Goal: Communication & Community: Connect with others

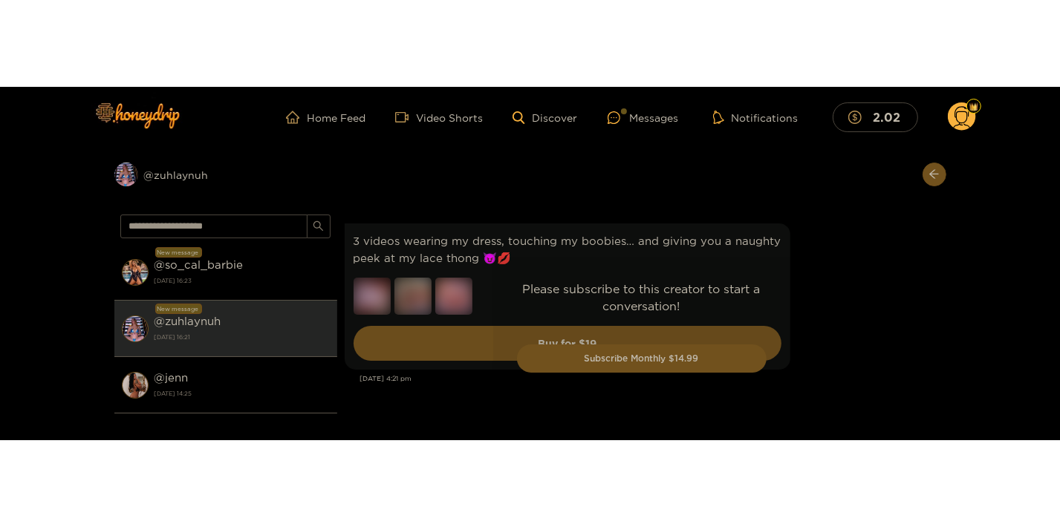
scroll to position [4374, 0]
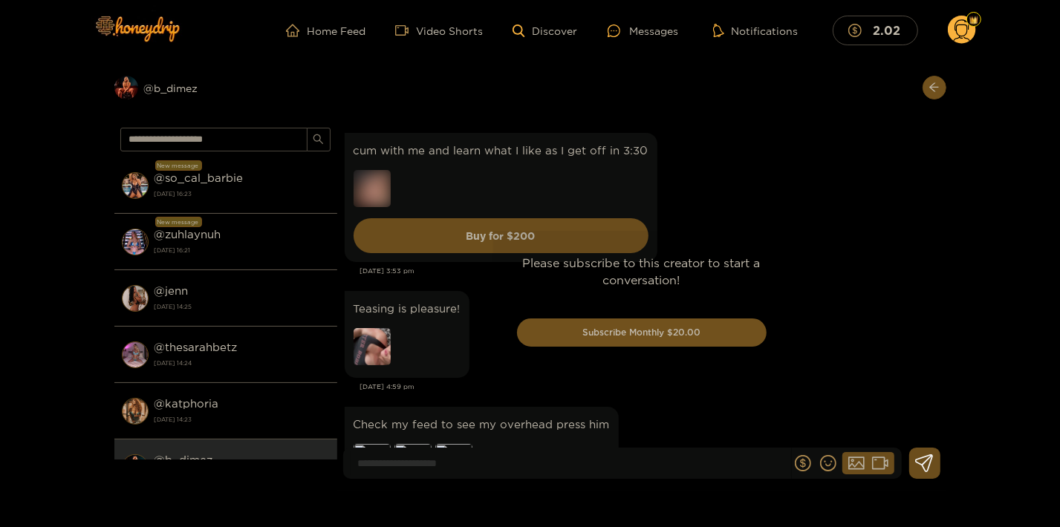
scroll to position [3064, 0]
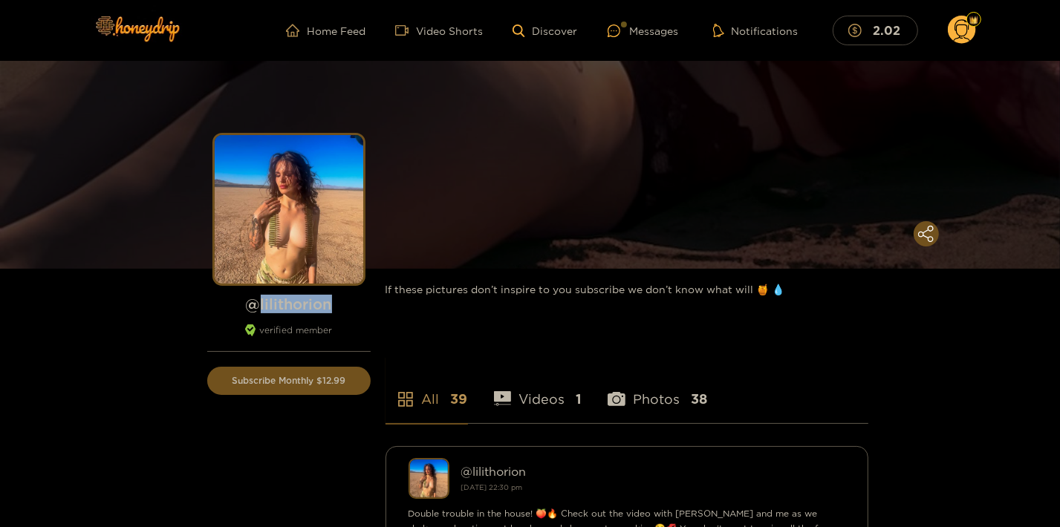
click at [972, 30] on circle at bounding box center [962, 30] width 28 height 28
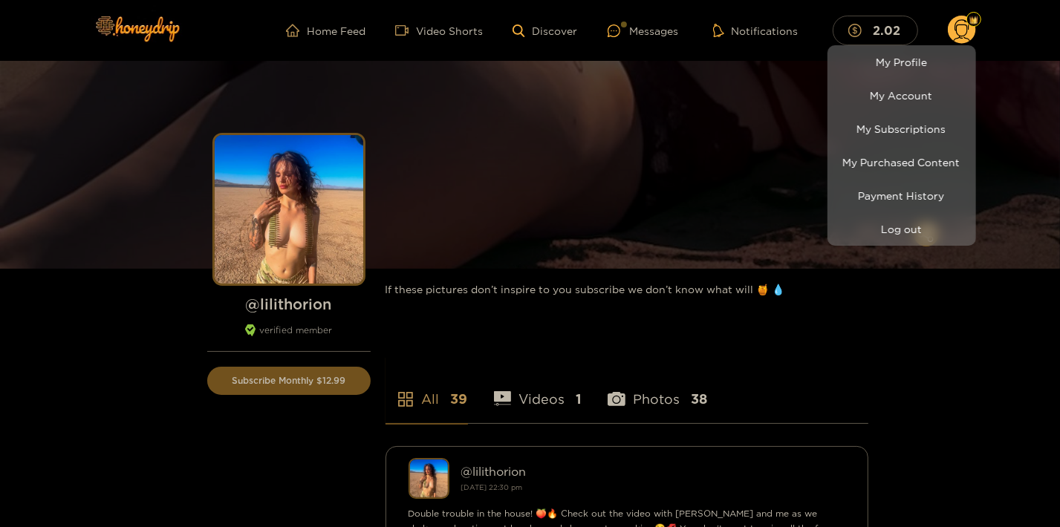
click at [972, 30] on div at bounding box center [530, 263] width 1060 height 527
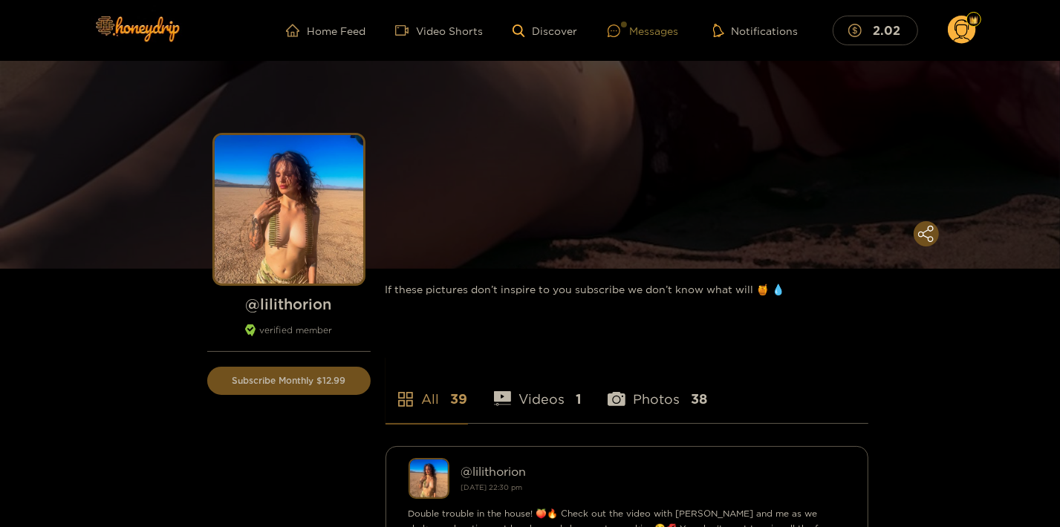
click at [670, 30] on div "Messages" at bounding box center [643, 30] width 71 height 17
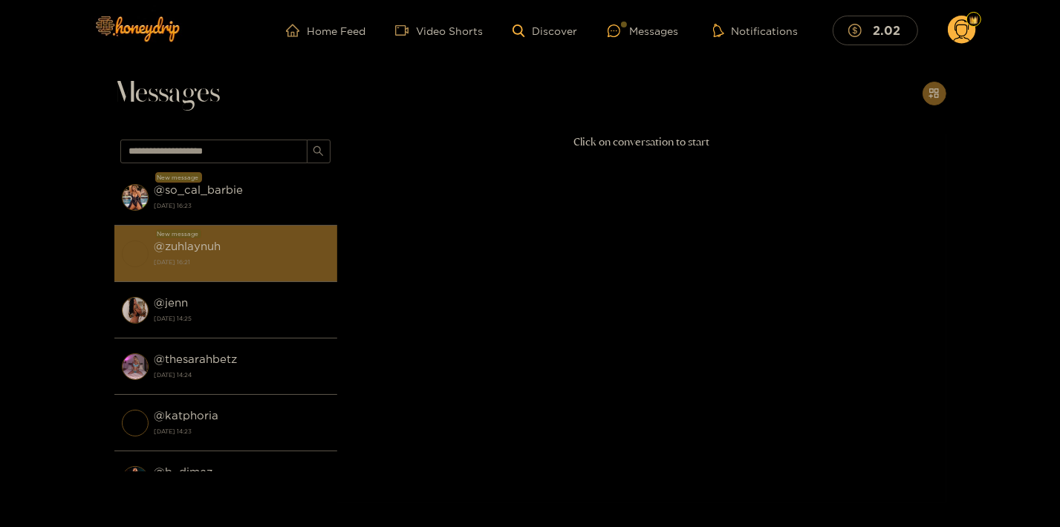
click at [224, 241] on div "@ zuhlaynuh 19 August 2025 16:21" at bounding box center [242, 253] width 175 height 33
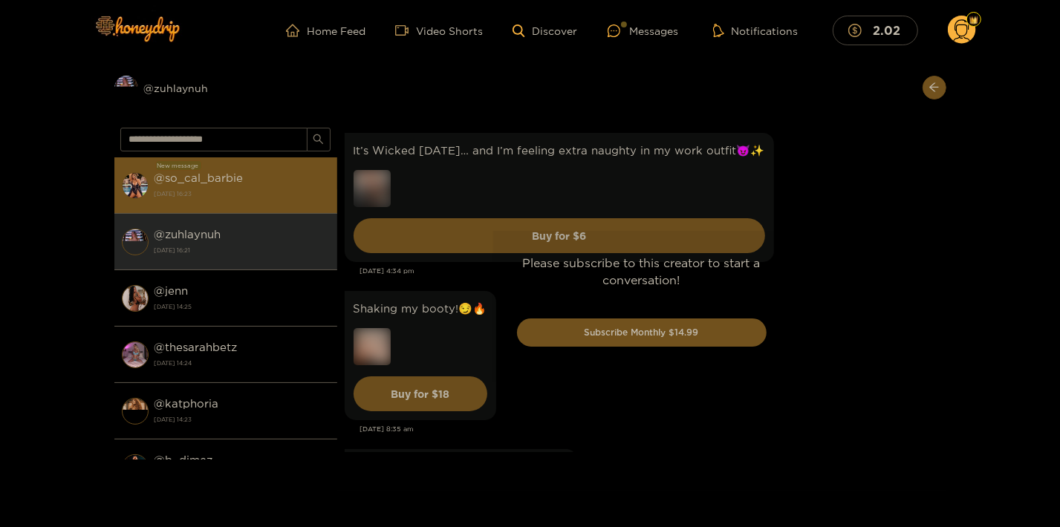
scroll to position [3770, 0]
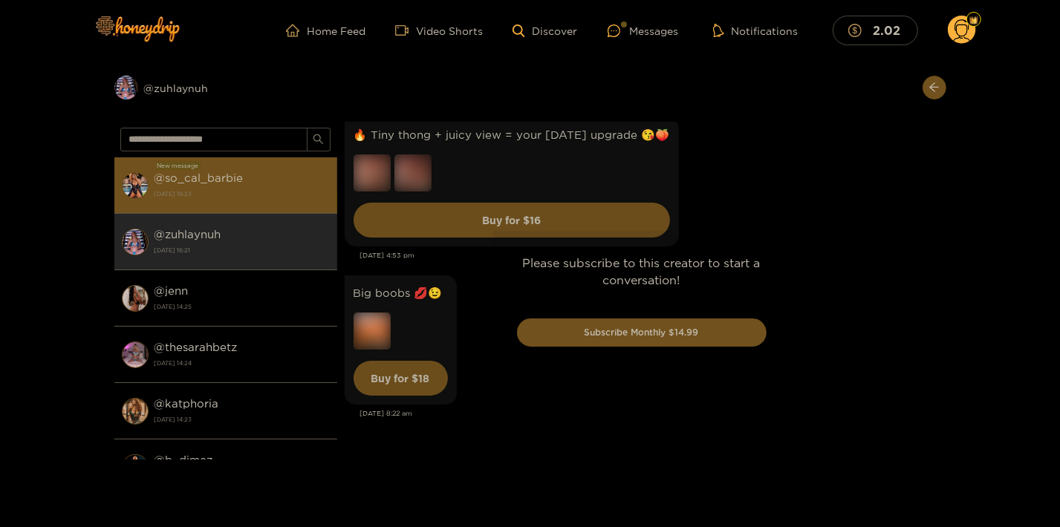
click at [233, 202] on div "@ so_cal_barbie 19 August 2025 16:23" at bounding box center [242, 185] width 175 height 33
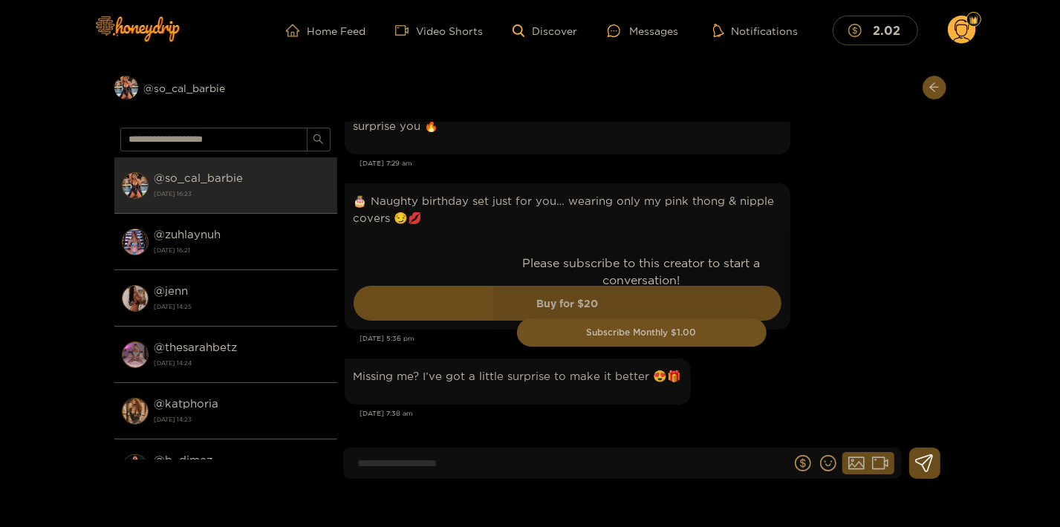
scroll to position [2342, 0]
click at [971, 26] on circle at bounding box center [962, 30] width 28 height 28
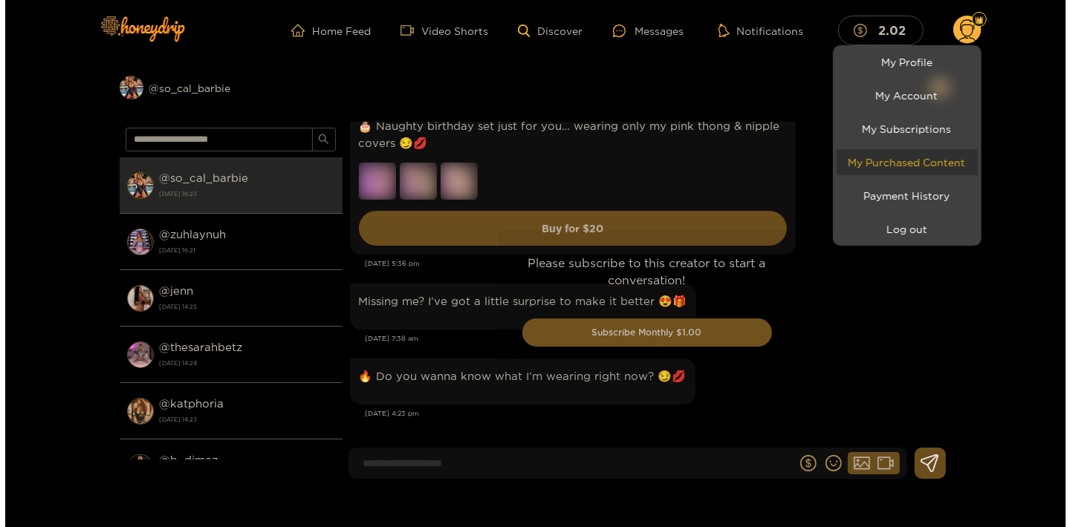
scroll to position [2277, 0]
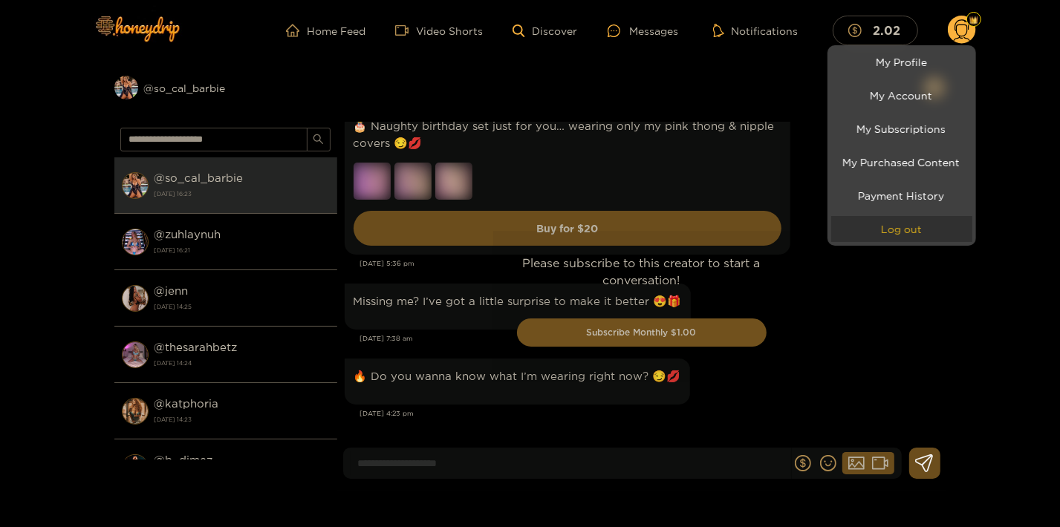
click at [918, 231] on button "Log out" at bounding box center [901, 229] width 141 height 26
